Goal: Task Accomplishment & Management: Complete application form

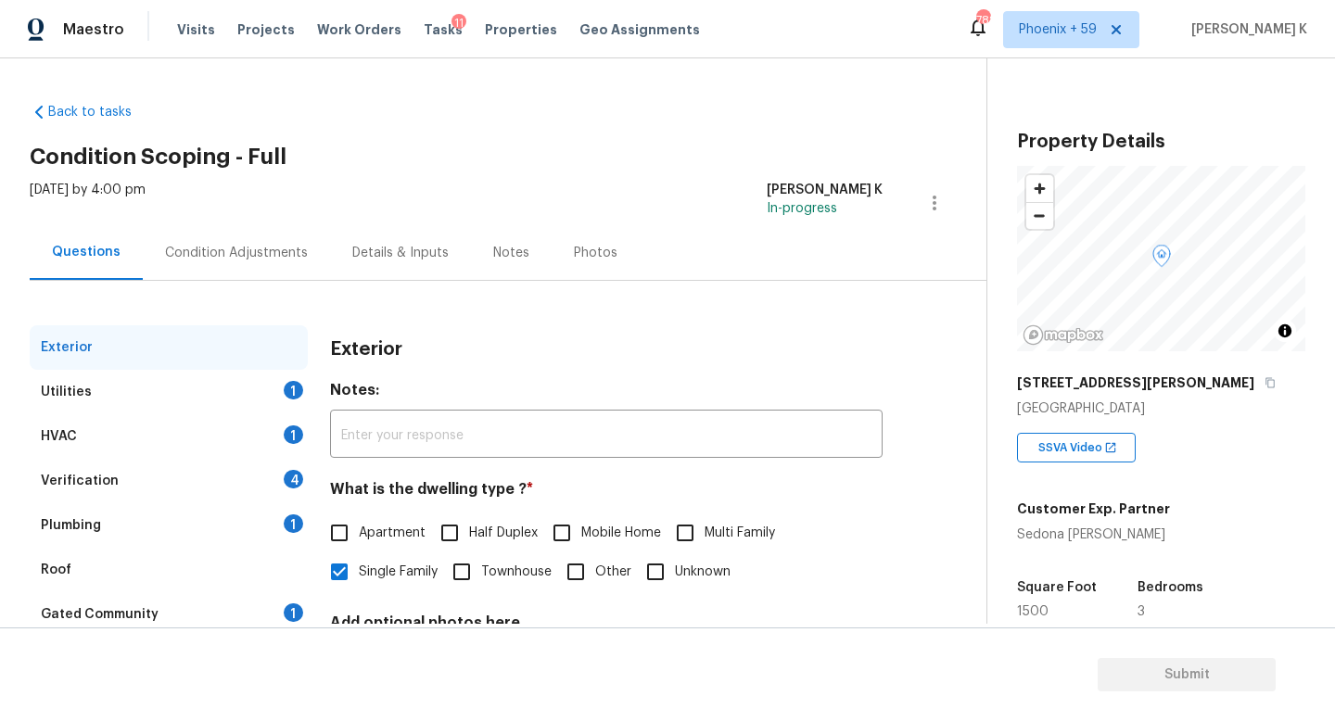
click at [264, 254] on div "Condition Adjustments" at bounding box center [236, 253] width 143 height 19
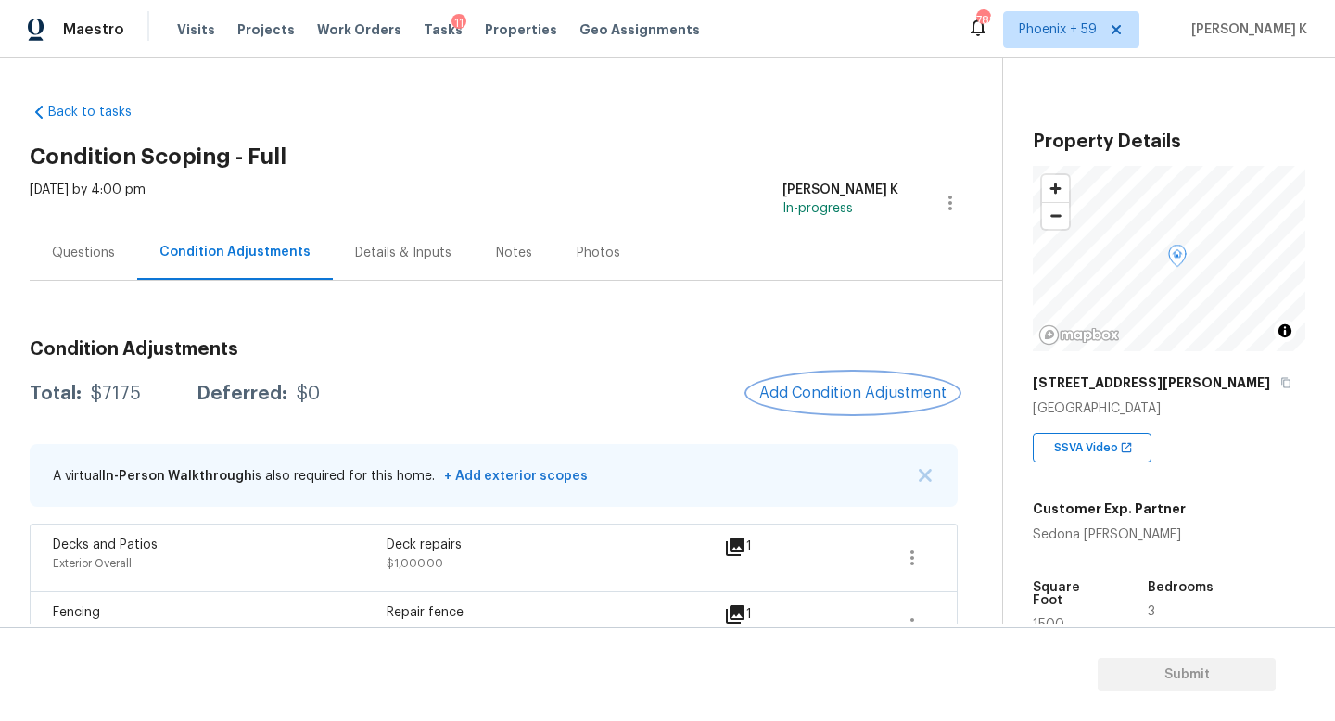
click at [846, 389] on span "Add Condition Adjustment" at bounding box center [852, 393] width 187 height 17
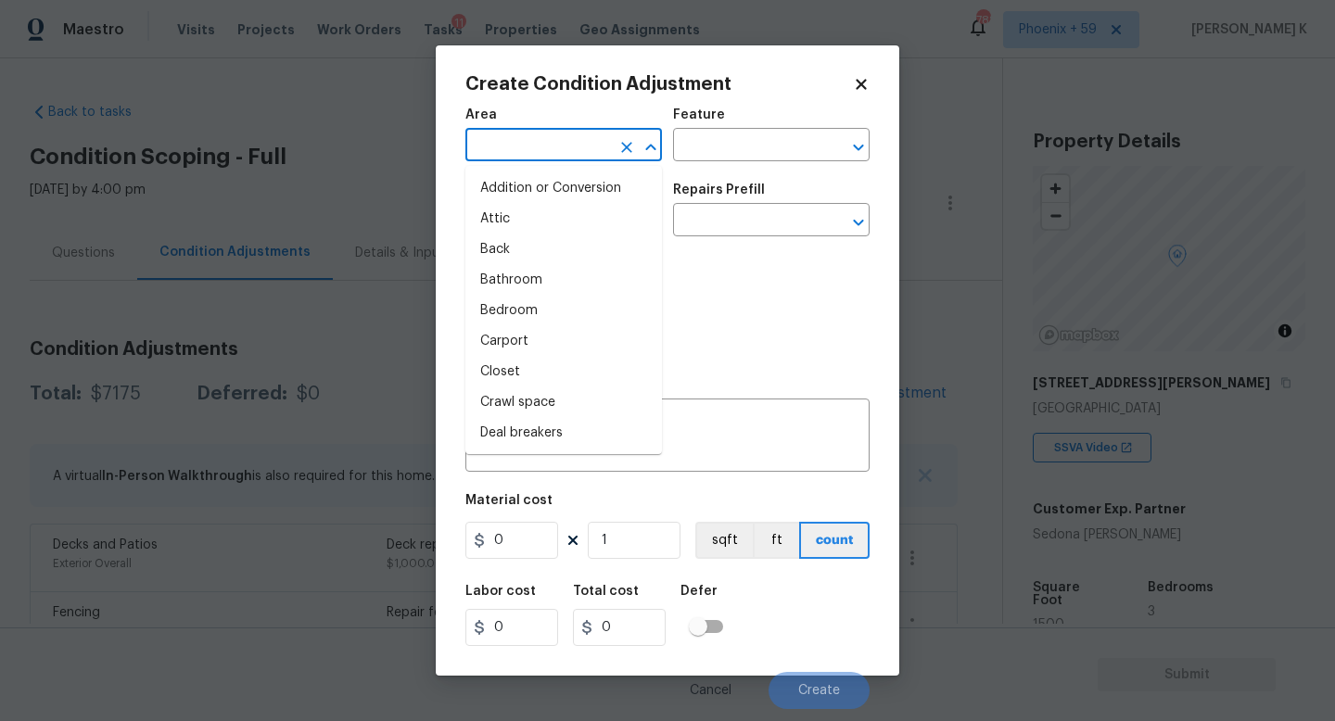
click at [518, 143] on input "text" at bounding box center [537, 147] width 145 height 29
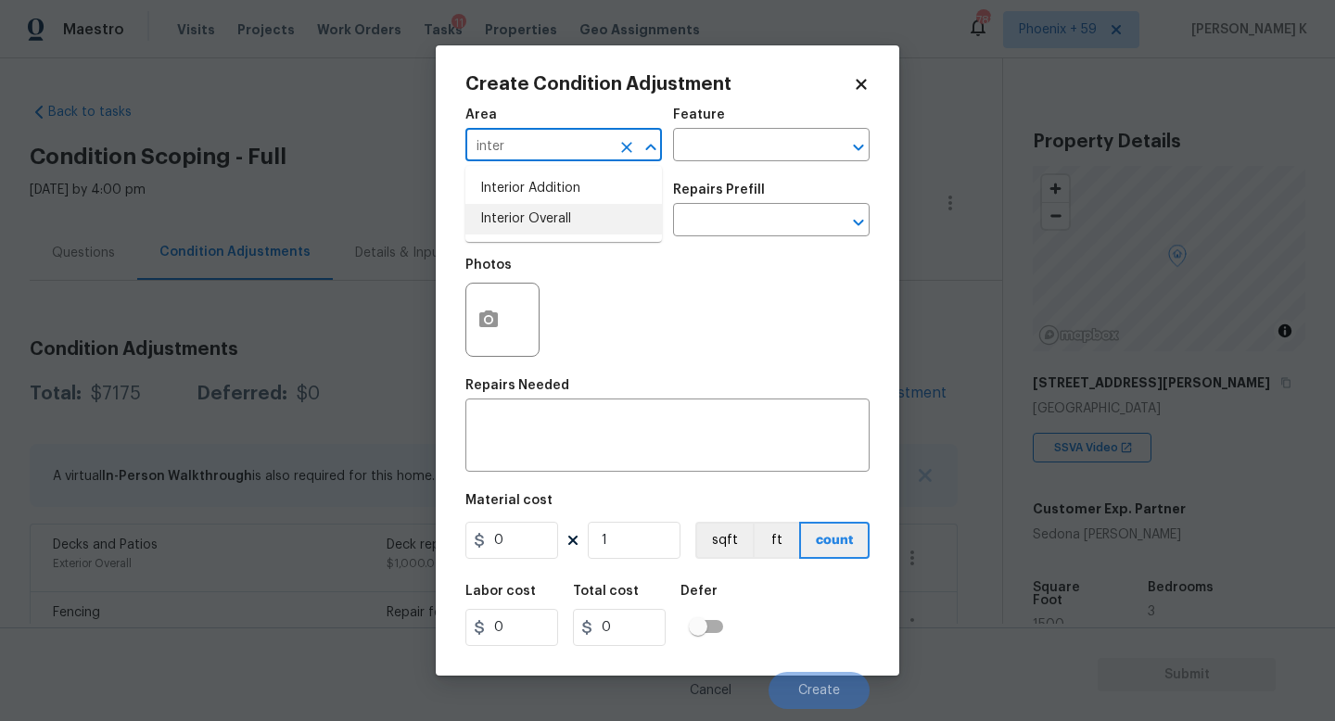
click at [550, 216] on li "Interior Overall" at bounding box center [563, 219] width 197 height 31
type input "Interior Overall"
click at [556, 428] on textarea at bounding box center [667, 437] width 382 height 39
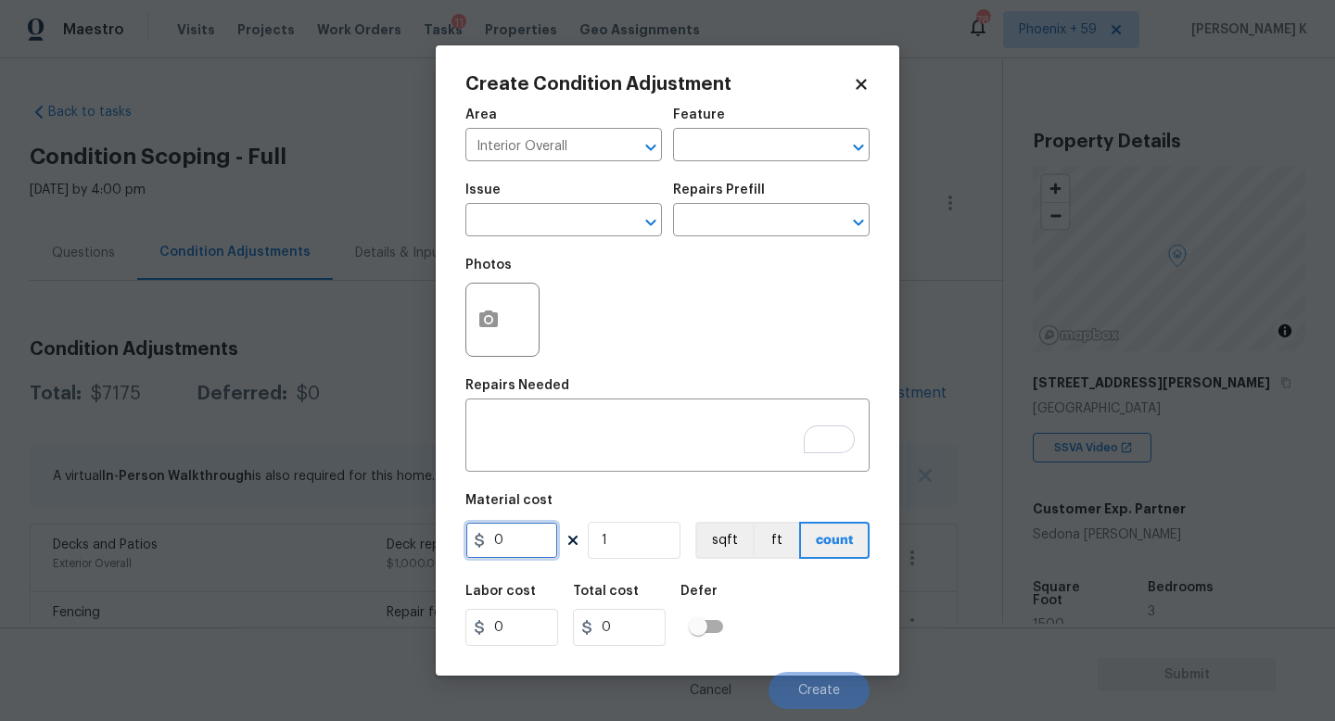
click at [529, 553] on input "0" at bounding box center [511, 540] width 93 height 37
click at [520, 547] on input "0" at bounding box center [511, 540] width 93 height 37
click at [495, 319] on icon "button" at bounding box center [488, 319] width 19 height 17
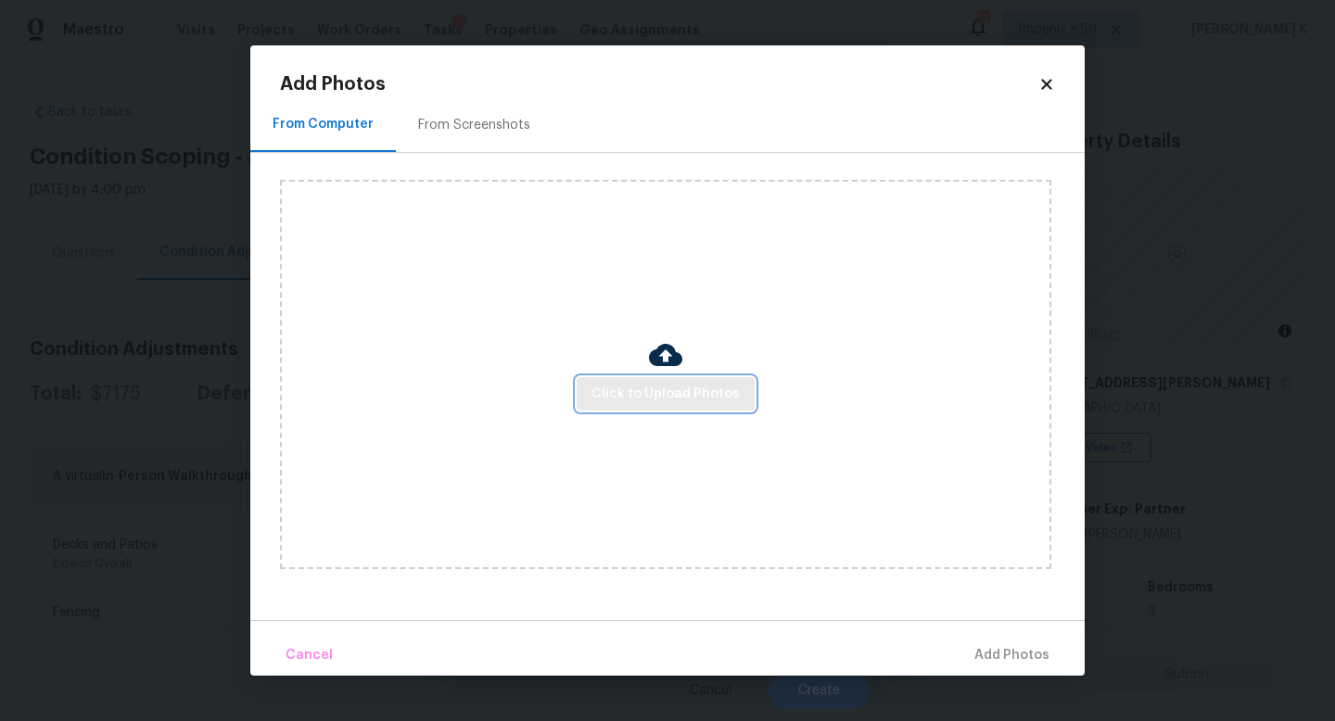
click at [685, 394] on span "Click to Upload Photos" at bounding box center [665, 394] width 148 height 23
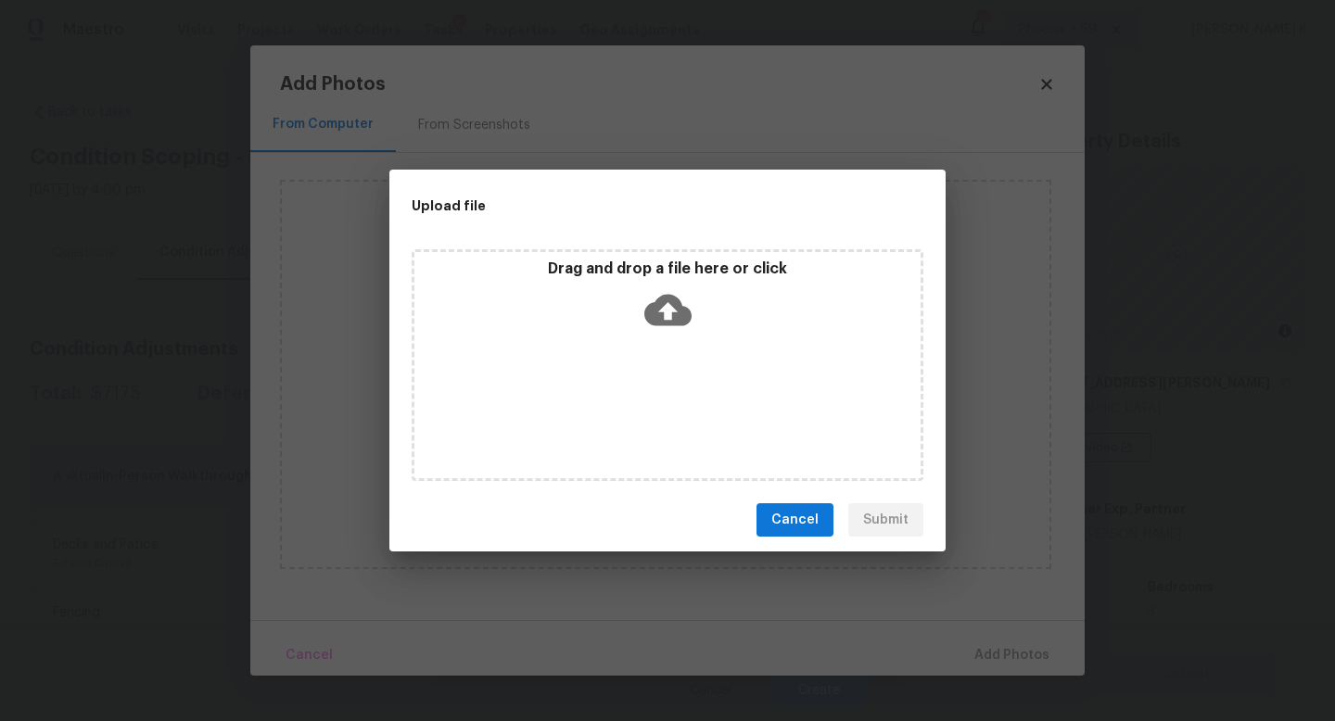
click at [667, 322] on icon at bounding box center [667, 311] width 47 height 32
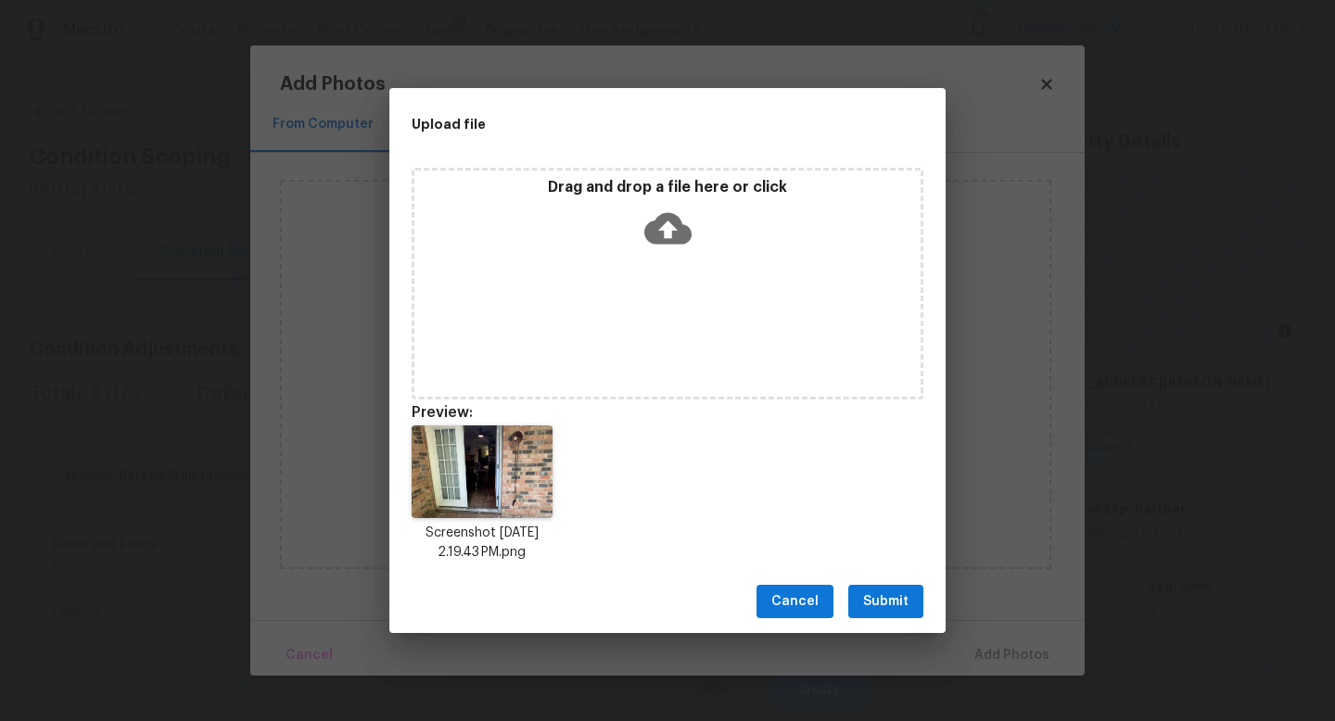
click at [903, 603] on span "Submit" at bounding box center [885, 602] width 45 height 23
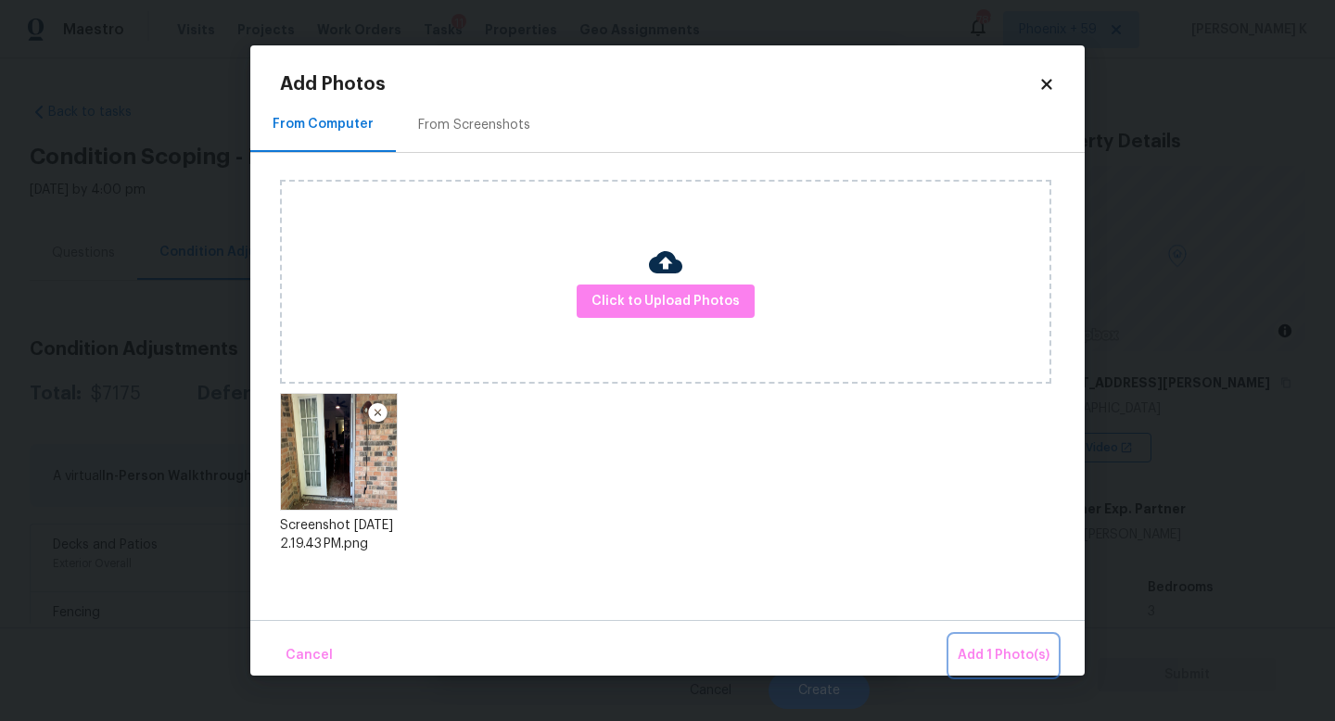
click at [1013, 662] on span "Add 1 Photo(s)" at bounding box center [1004, 655] width 92 height 23
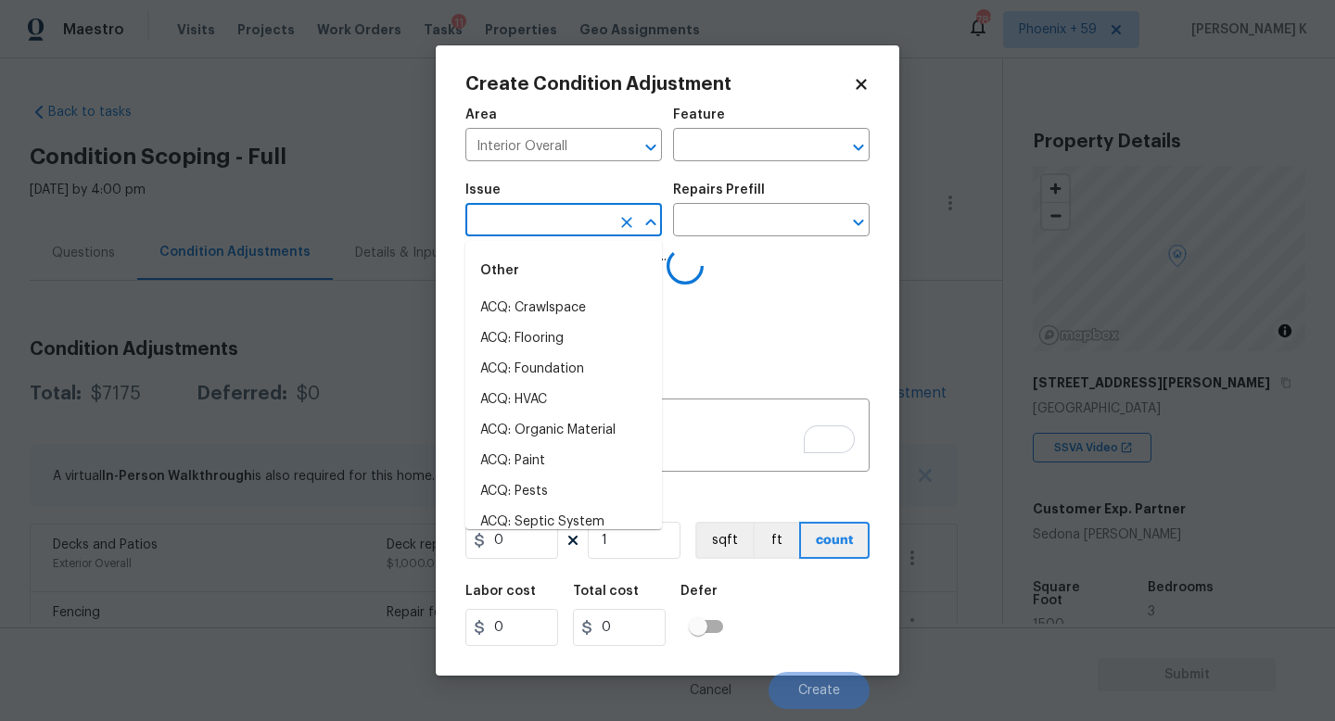
click at [549, 227] on input "text" at bounding box center [537, 222] width 145 height 29
type input "tr"
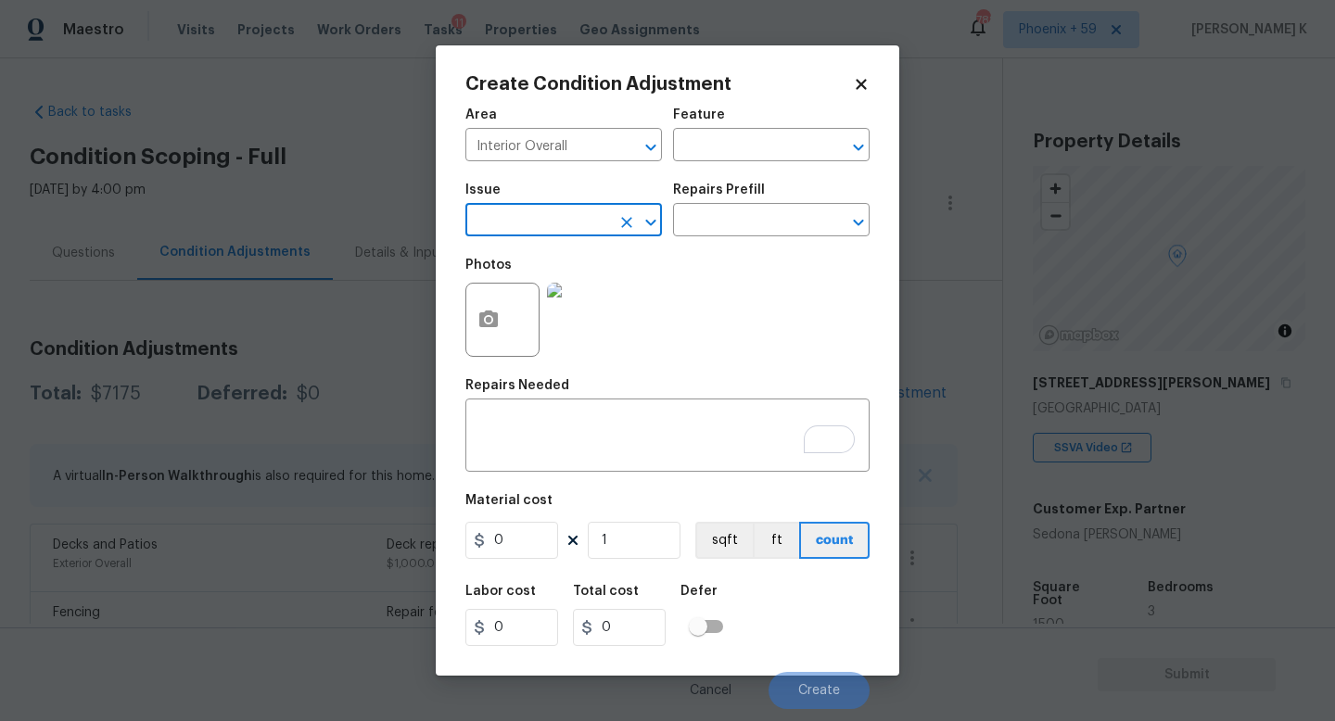
click at [540, 217] on input "text" at bounding box center [537, 222] width 145 height 29
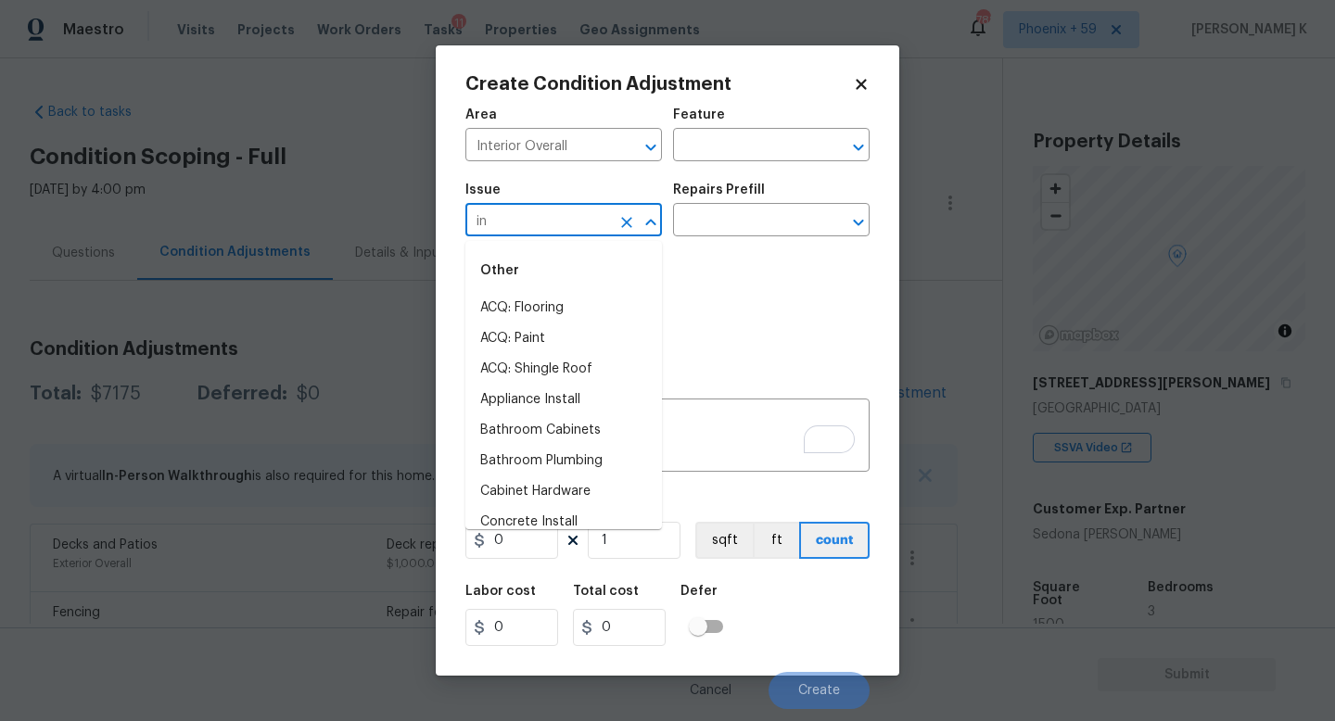
type input "i"
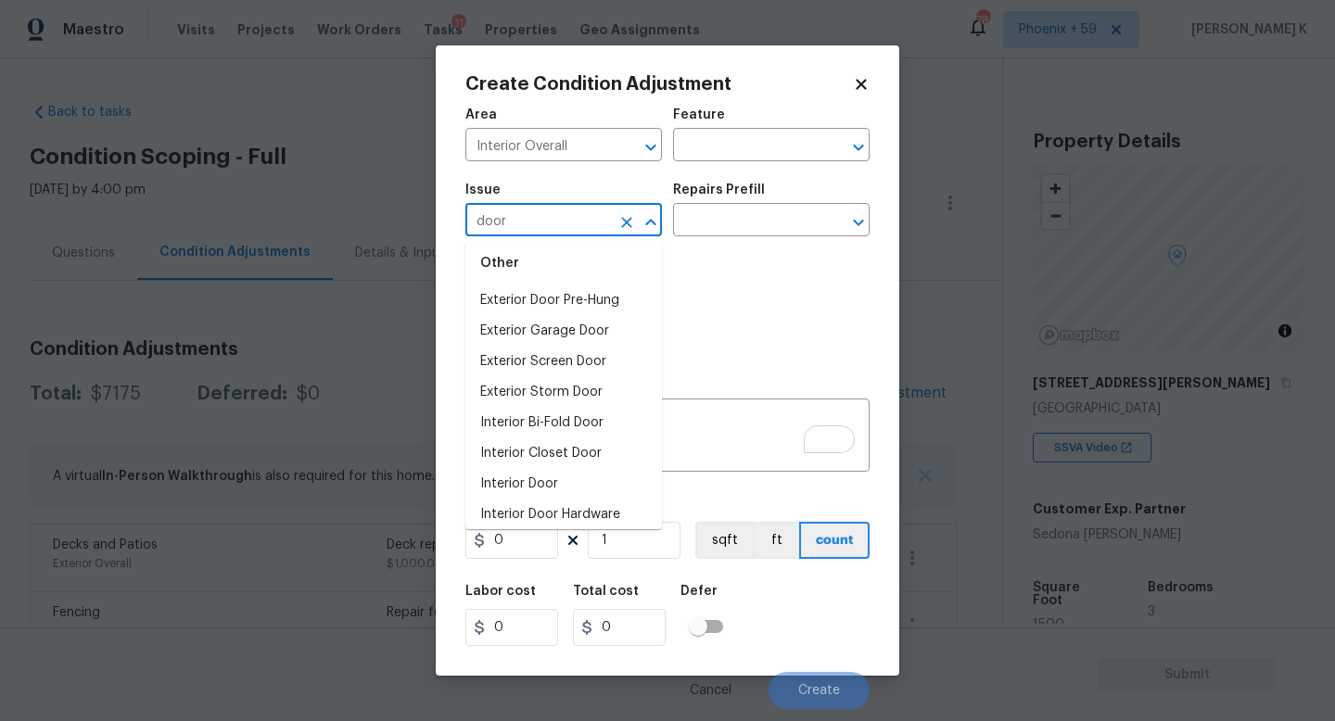
scroll to position [108, 0]
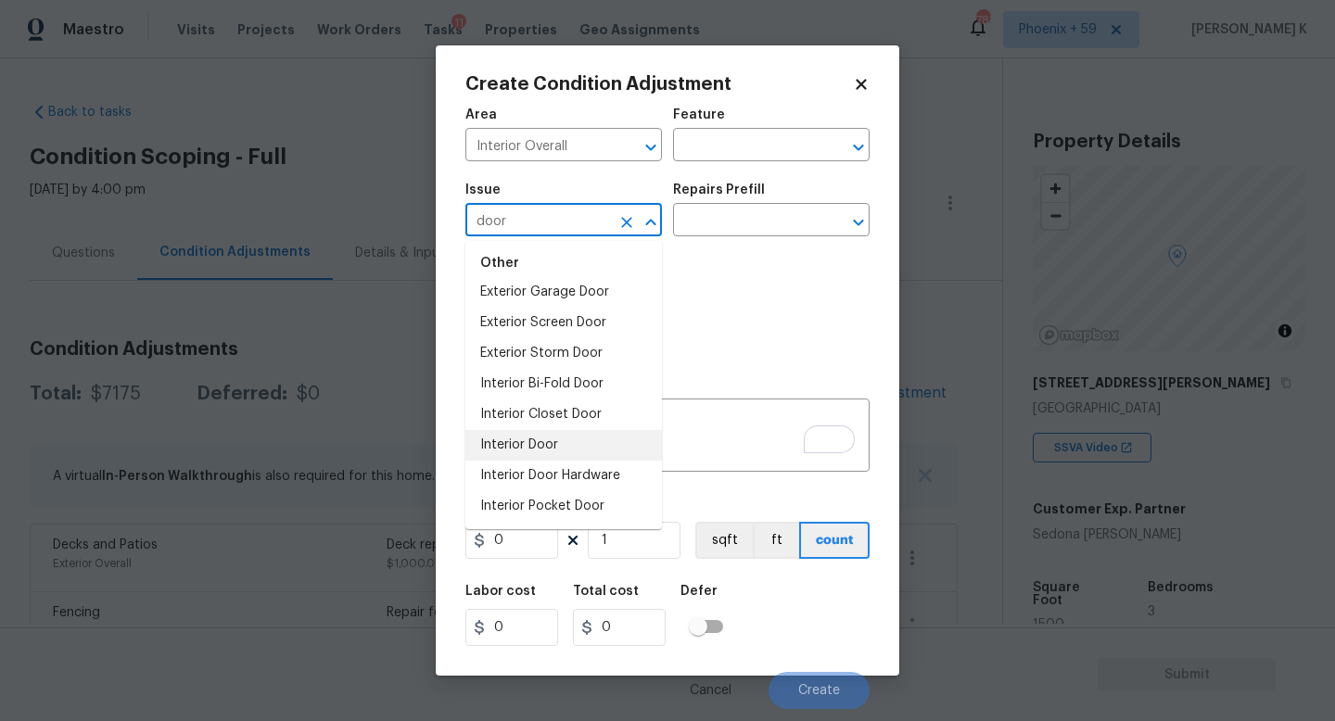
click at [561, 441] on li "Interior Door" at bounding box center [563, 445] width 197 height 31
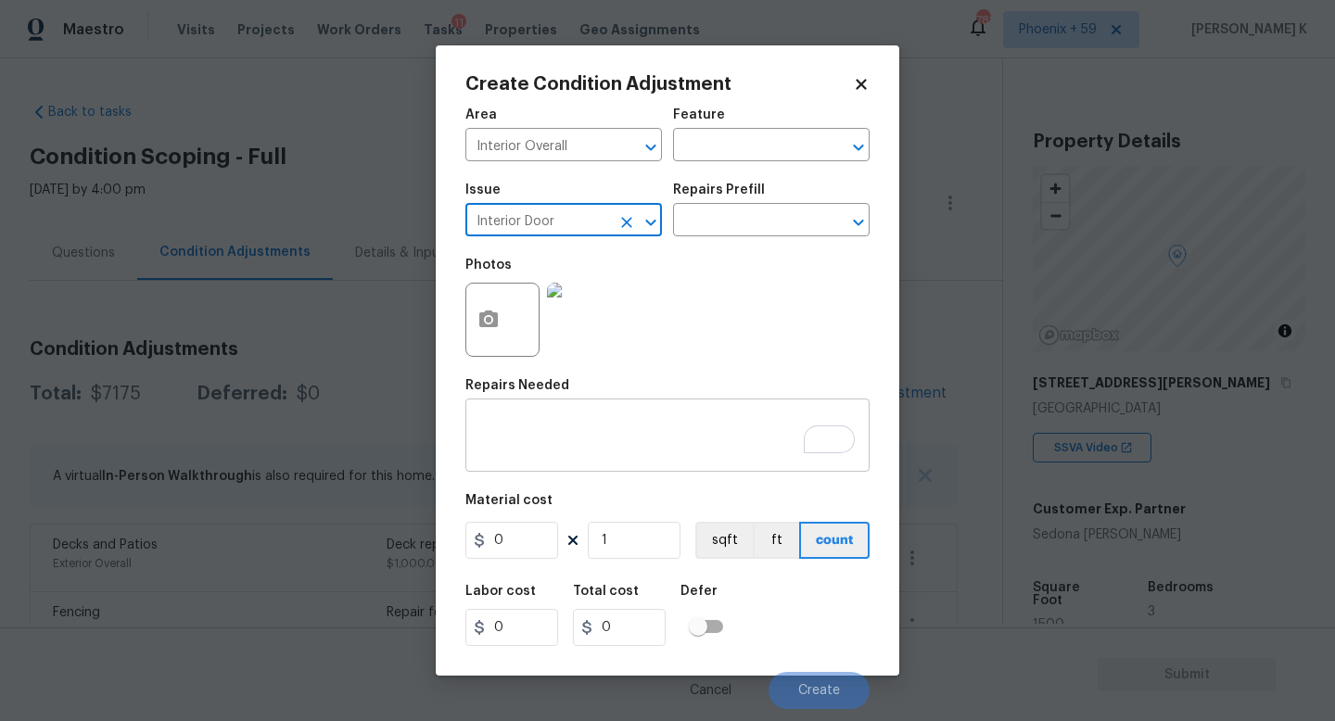
type input "Interior Door"
click at [604, 446] on textarea "To enrich screen reader interactions, please activate Accessibility in Grammarl…" at bounding box center [667, 437] width 382 height 39
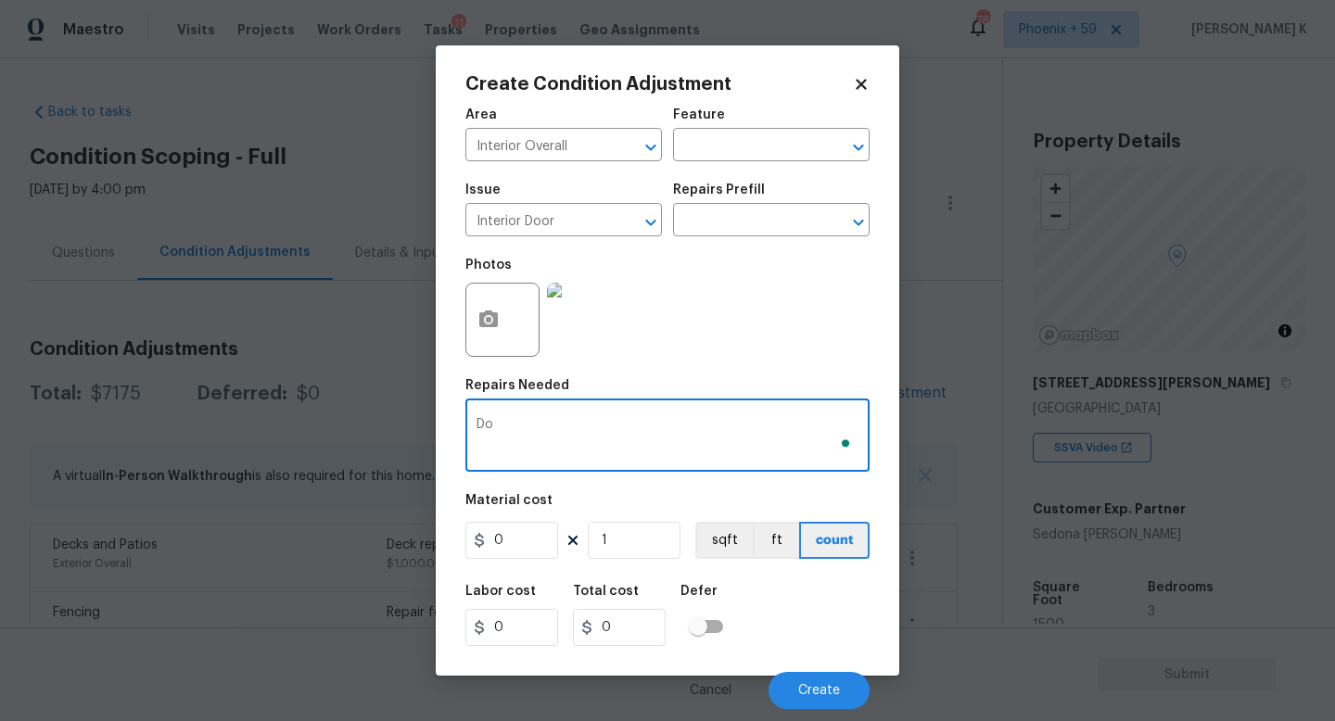
type textarea "D"
type textarea "trim change"
click at [526, 534] on input "0" at bounding box center [511, 540] width 93 height 37
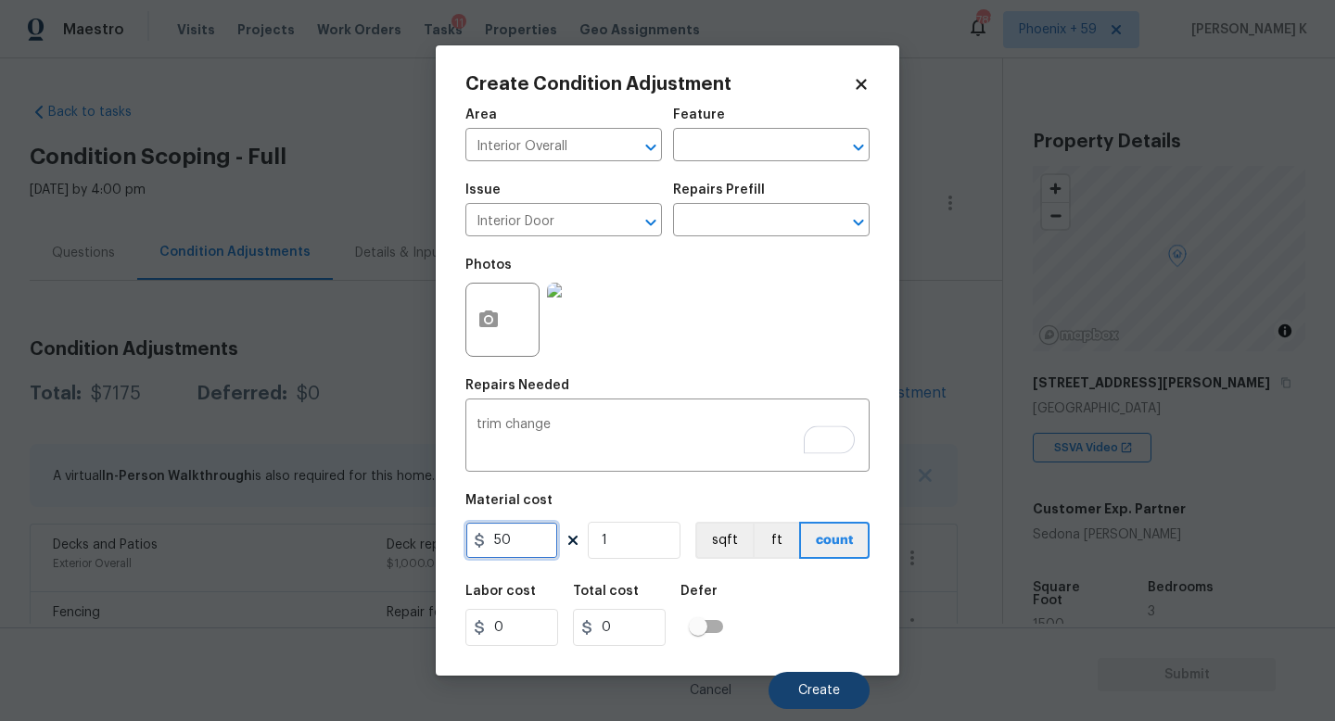
type input "50"
click at [822, 691] on span "Create" at bounding box center [819, 691] width 42 height 14
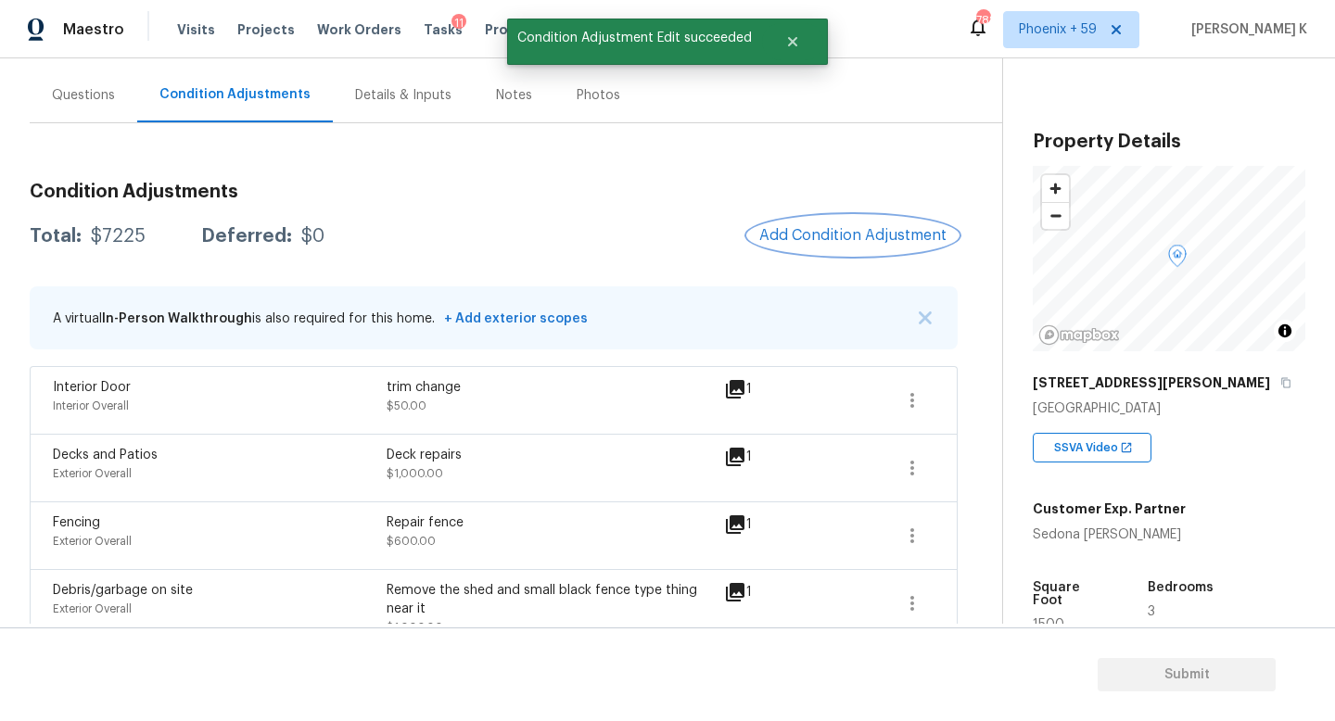
scroll to position [144, 0]
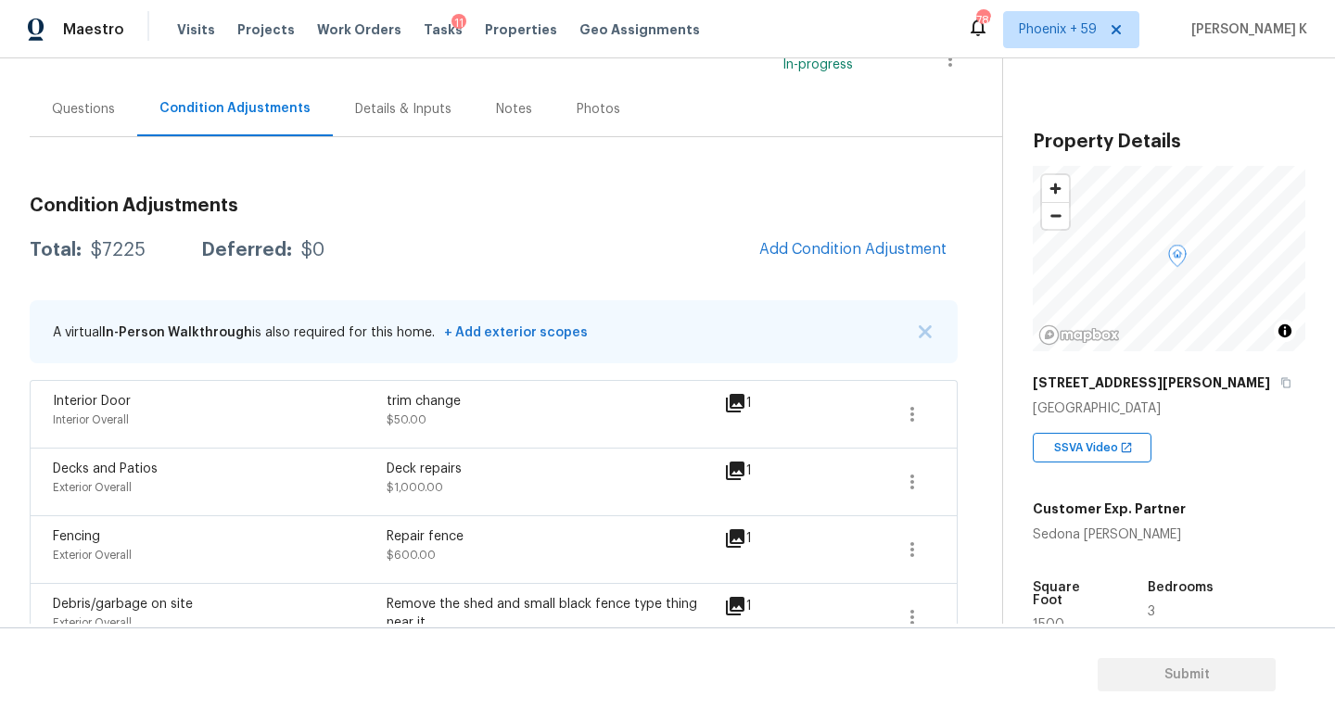
click at [105, 108] on div "Questions" at bounding box center [83, 109] width 63 height 19
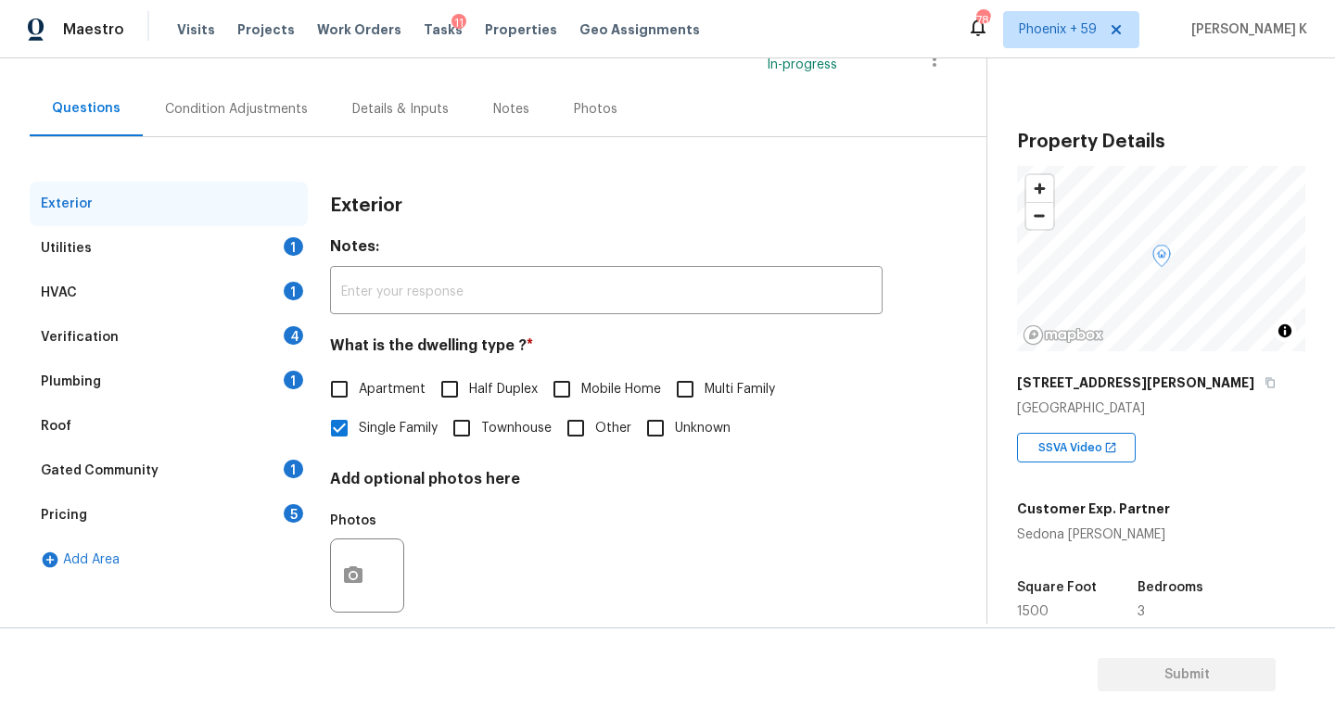
click at [209, 242] on div "Utilities 1" at bounding box center [169, 248] width 278 height 44
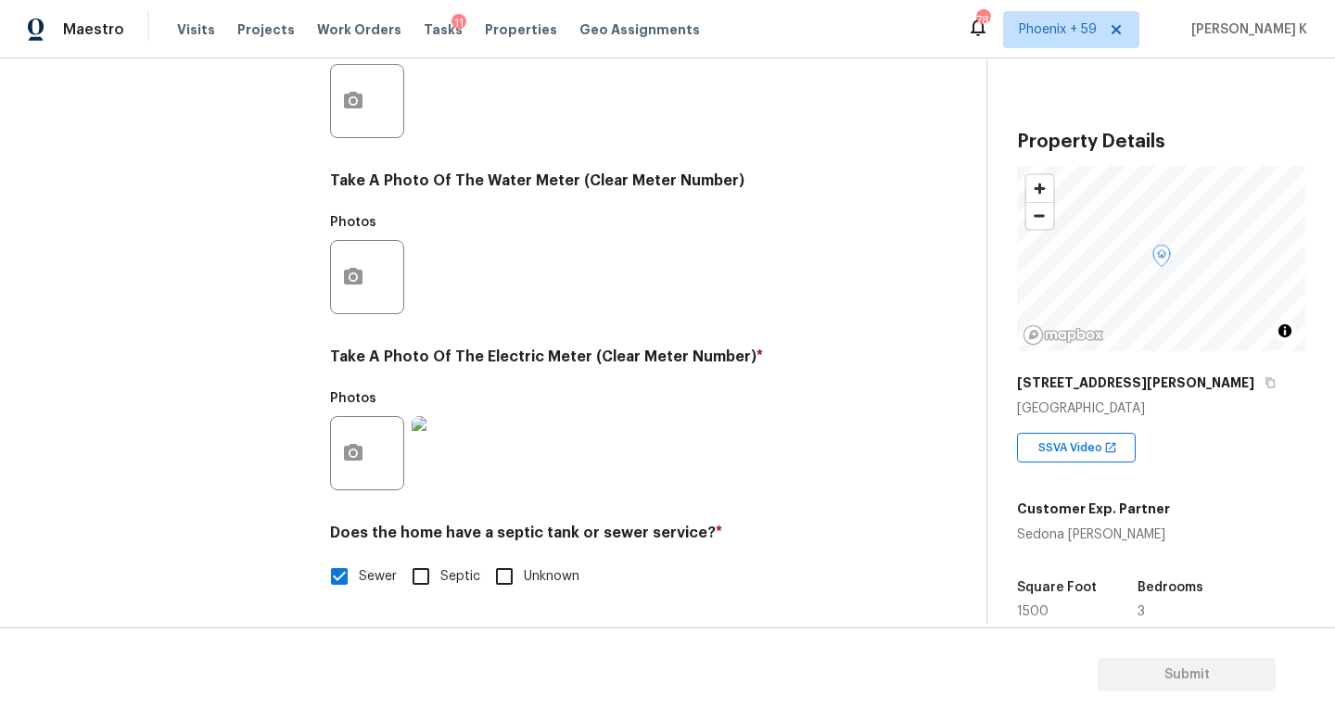
scroll to position [244, 0]
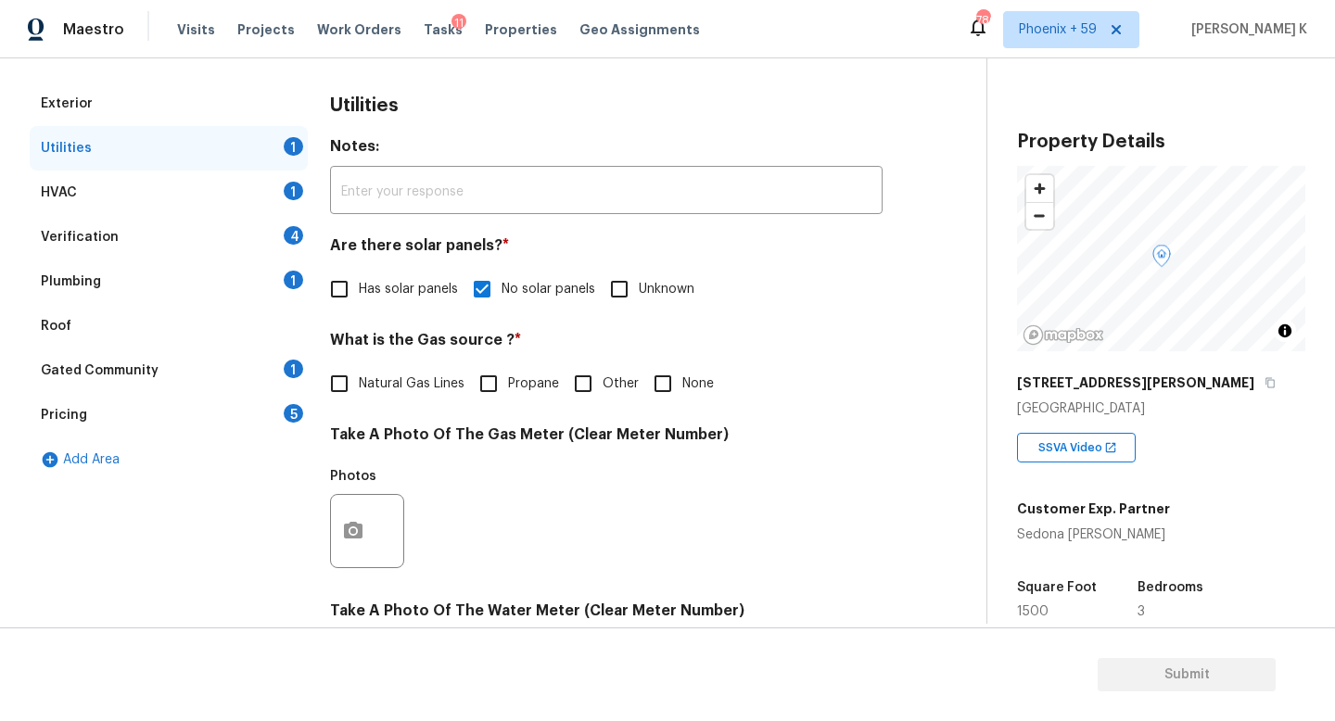
click at [157, 186] on div "HVAC 1" at bounding box center [169, 193] width 278 height 44
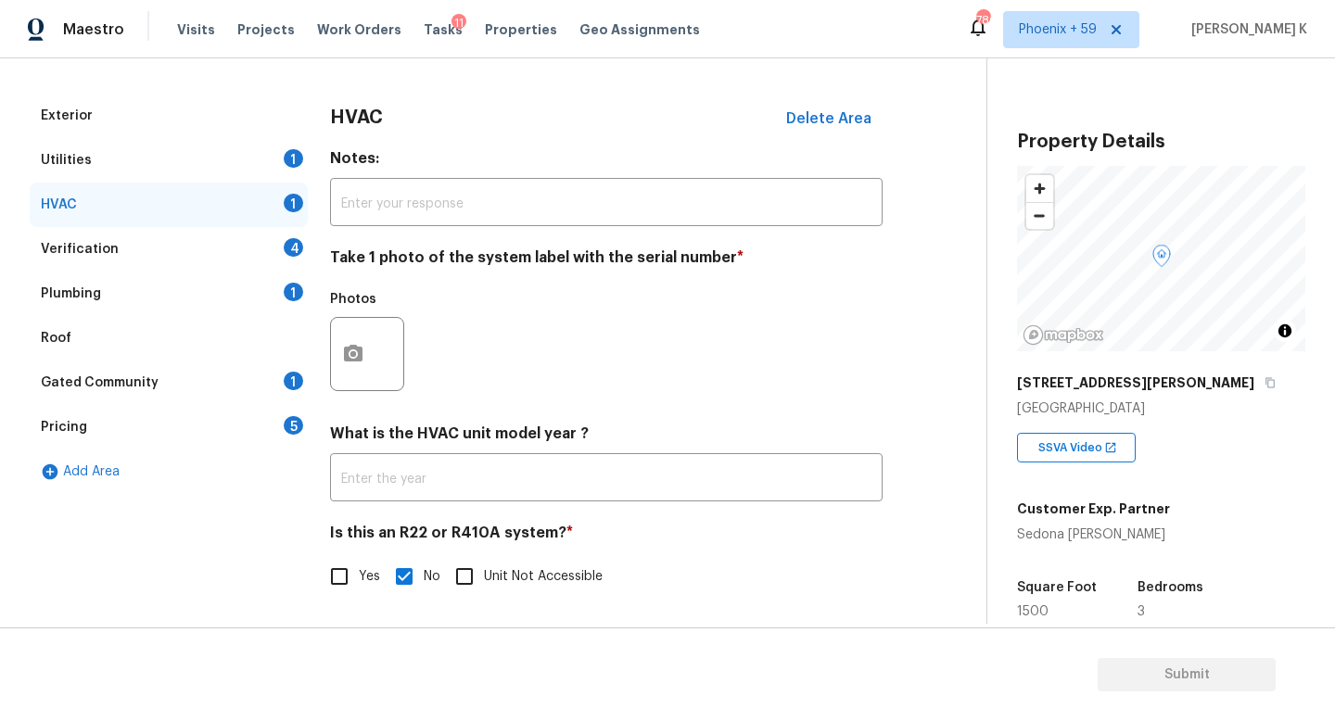
click at [142, 245] on div "Verification 4" at bounding box center [169, 249] width 278 height 44
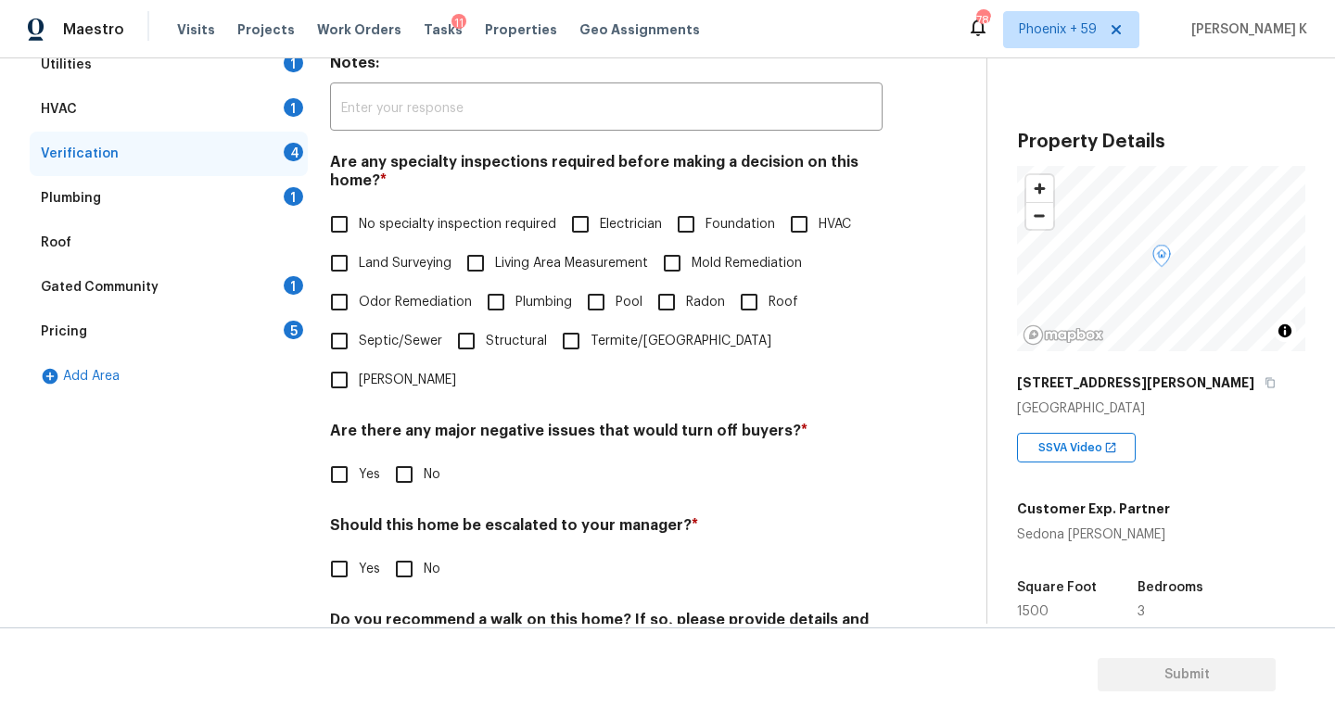
scroll to position [394, 0]
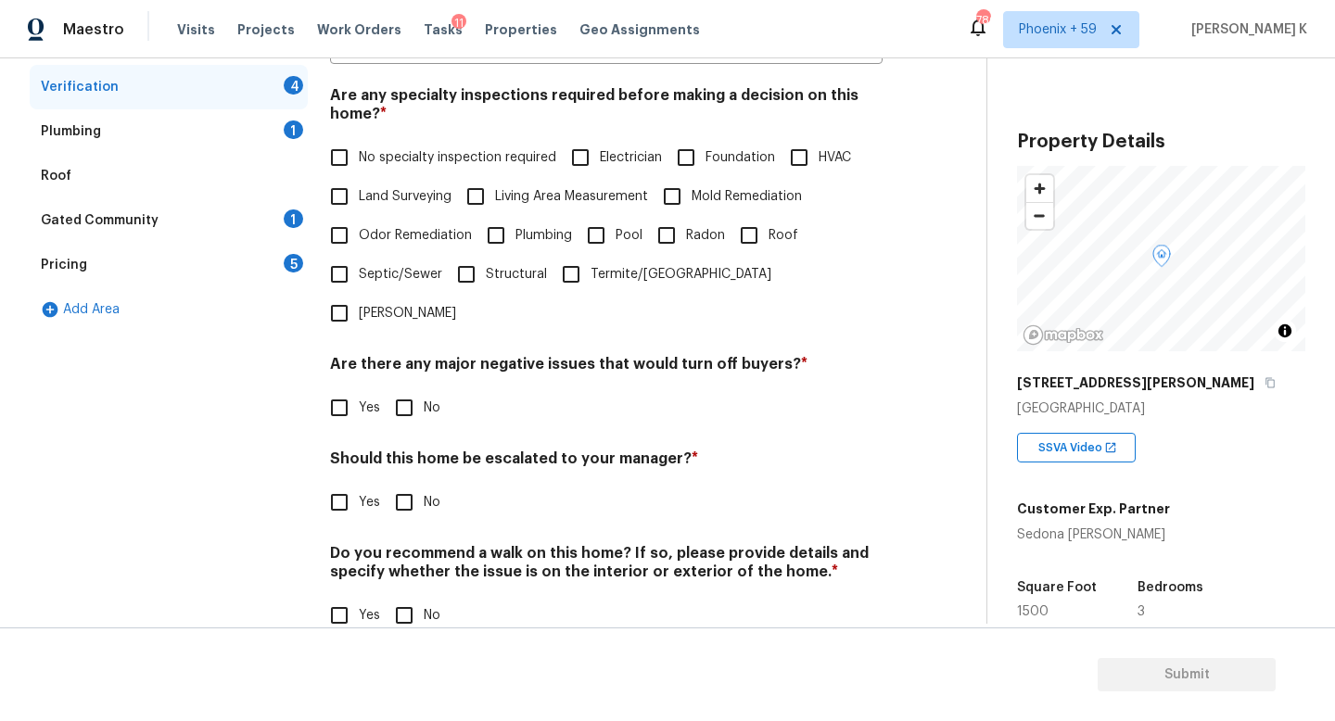
click at [344, 483] on input "Yes" at bounding box center [339, 502] width 39 height 39
checkbox input "true"
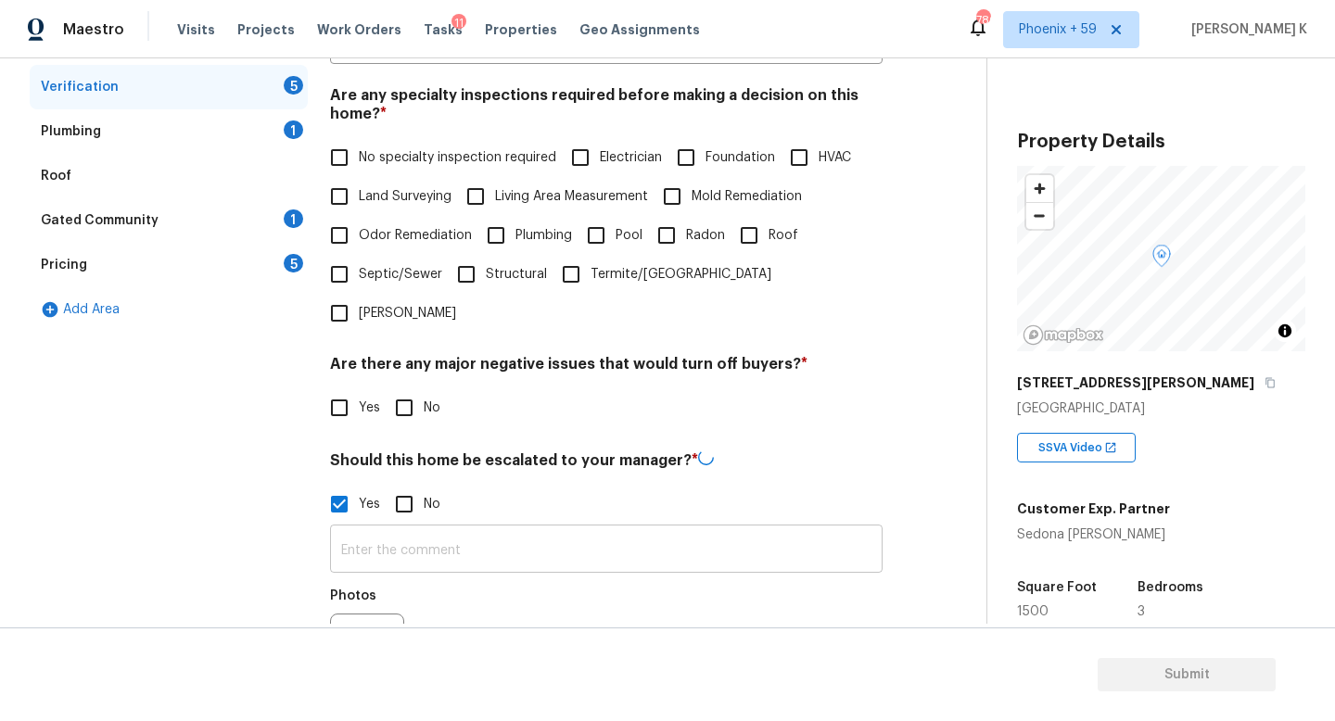
click at [392, 529] on input "text" at bounding box center [606, 551] width 553 height 44
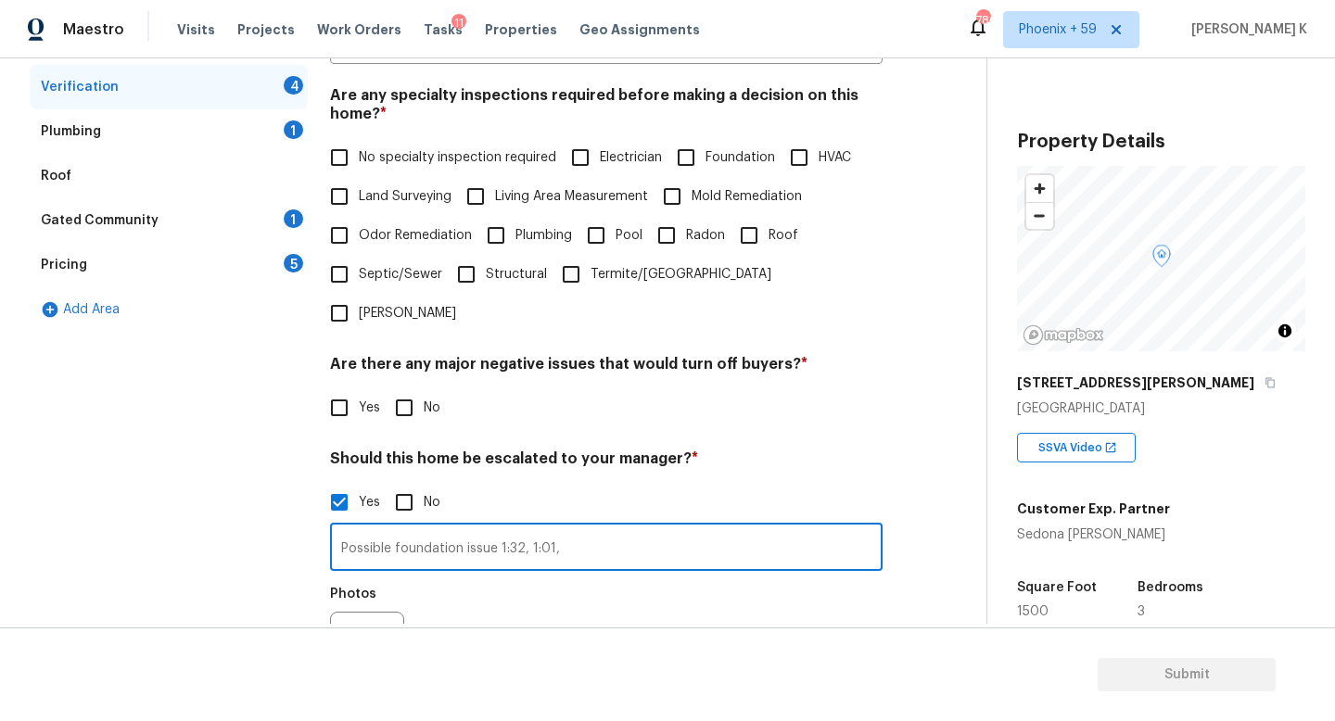
type input "Possible foundation issue 1:32, 1:01,"
click at [352, 638] on icon "button" at bounding box center [353, 649] width 22 height 22
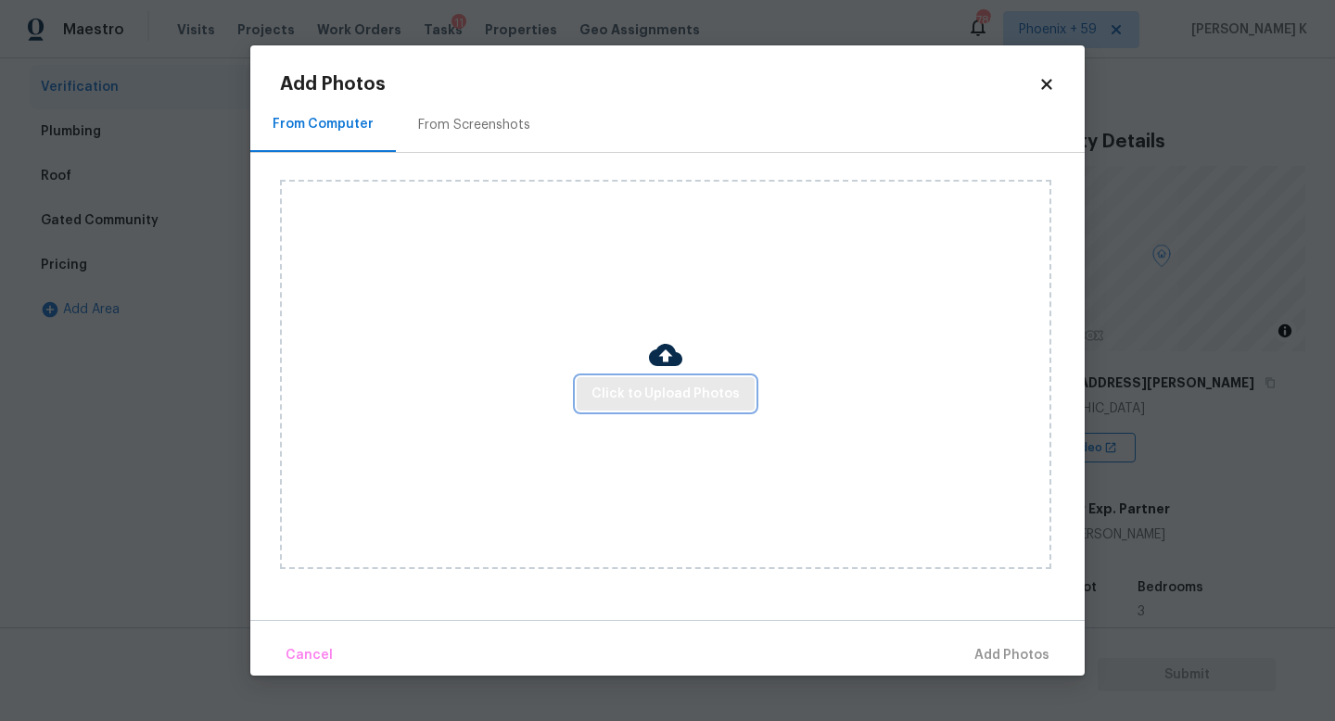
click at [692, 391] on span "Click to Upload Photos" at bounding box center [665, 394] width 148 height 23
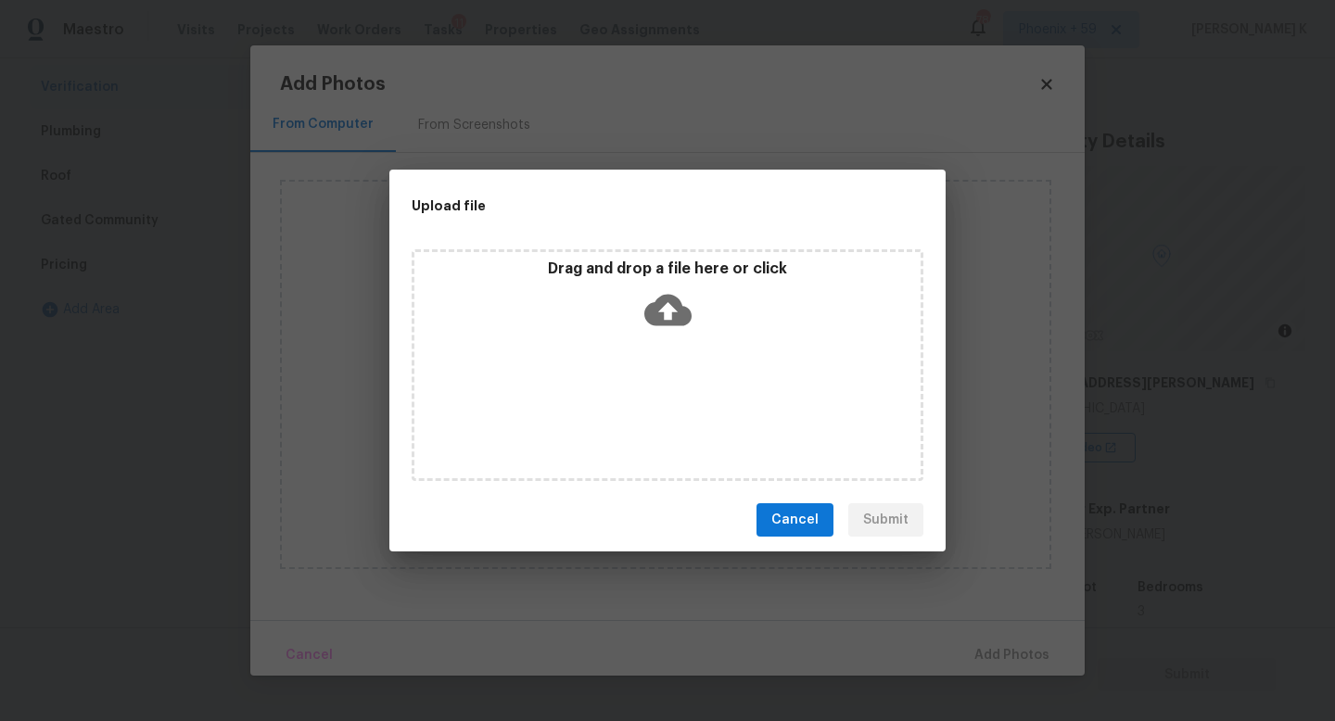
click at [661, 312] on icon at bounding box center [667, 311] width 47 height 32
